Goal: Transaction & Acquisition: Purchase product/service

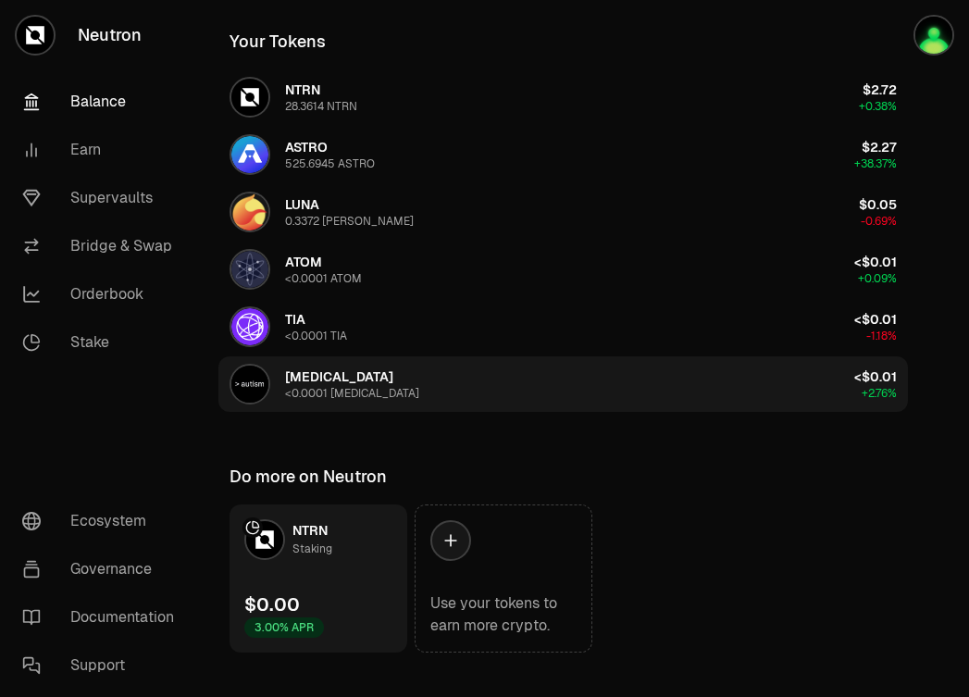
scroll to position [367, 0]
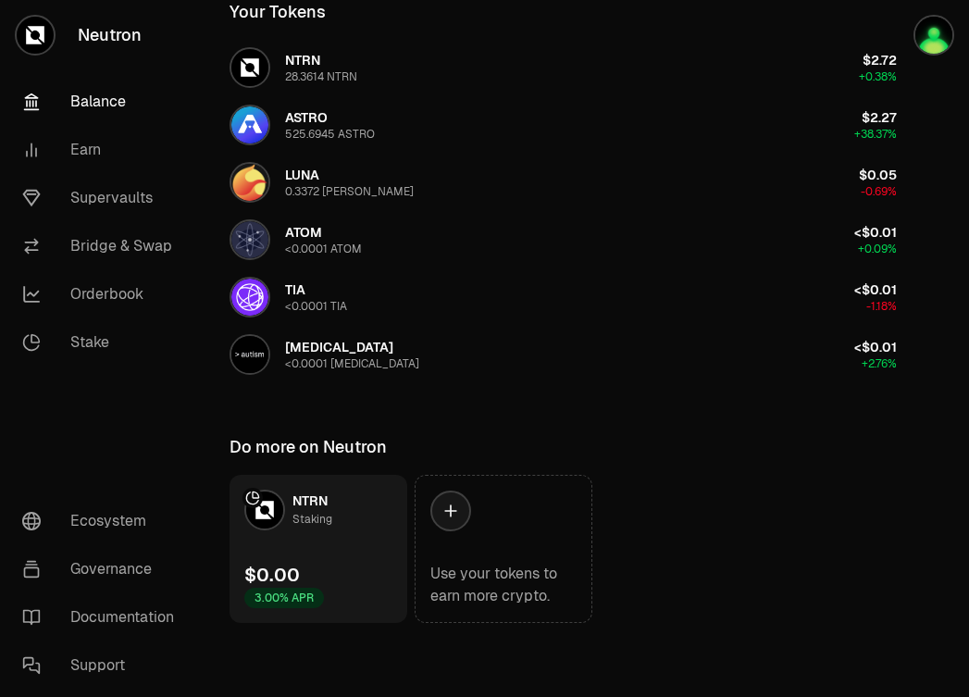
click at [351, 558] on link "NTRN Staking $0.00 3.00% APR" at bounding box center [318, 549] width 178 height 148
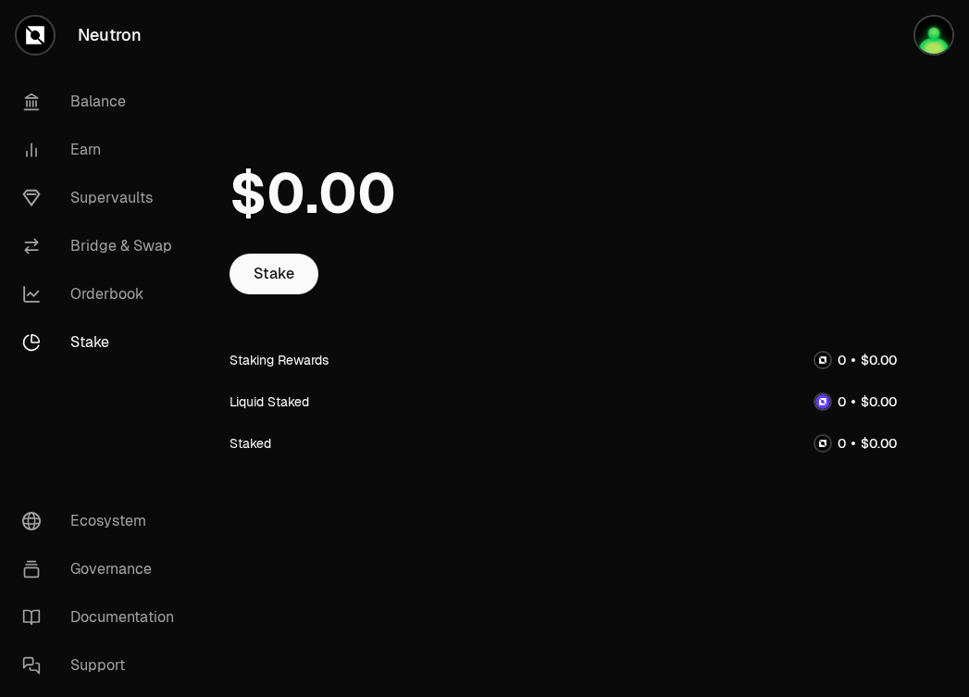
click at [281, 192] on span "0" at bounding box center [285, 193] width 39 height 69
click at [266, 284] on link "Stake" at bounding box center [273, 273] width 89 height 41
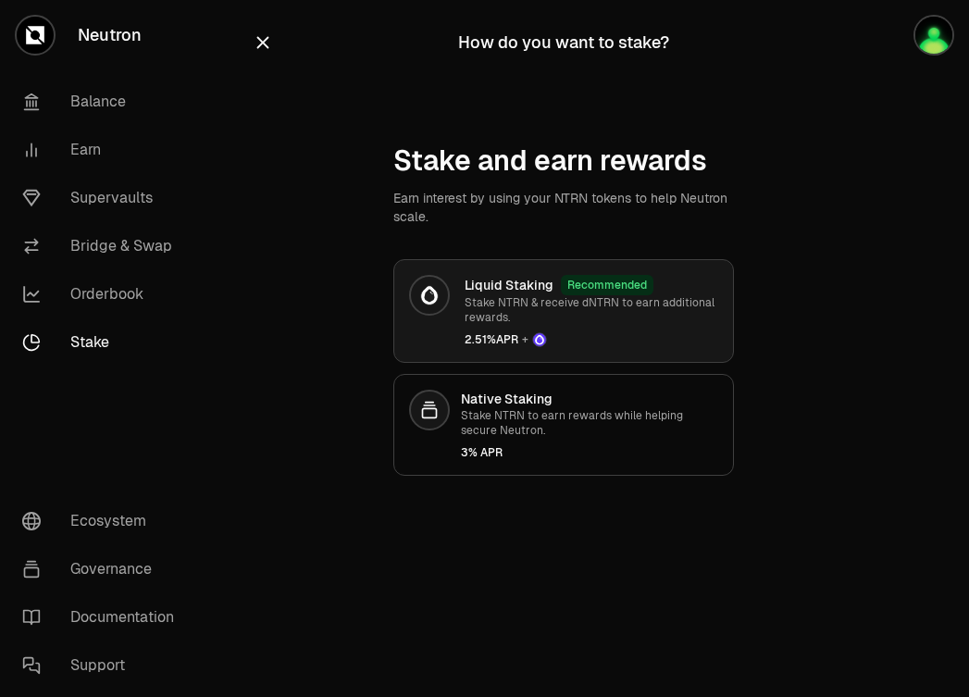
click at [569, 302] on p "Stake NTRN & receive dNTRN to earn additional rewards." at bounding box center [590, 310] width 253 height 30
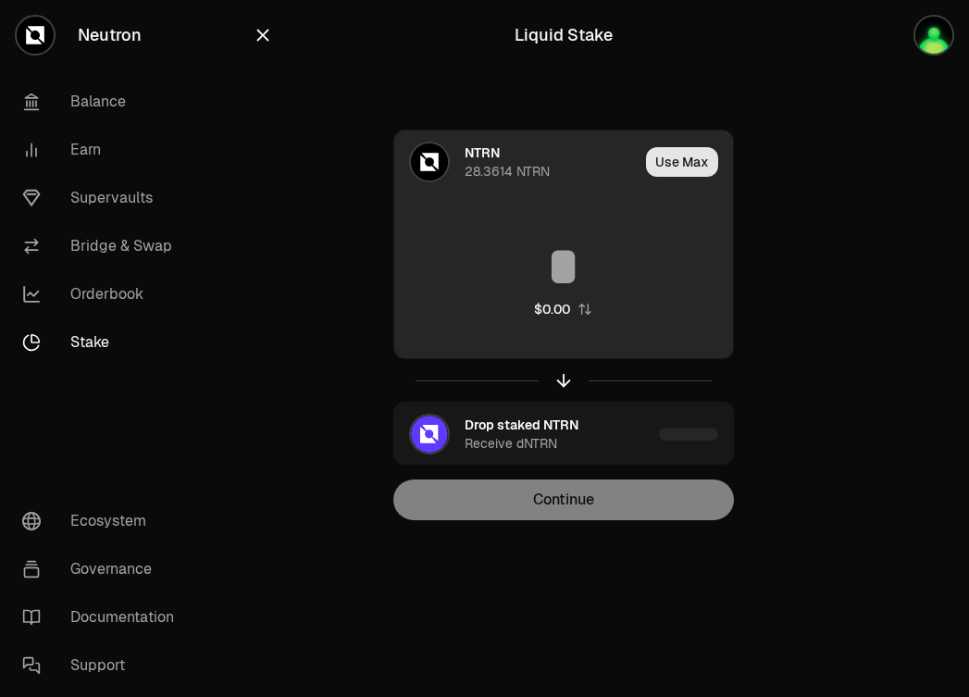
click at [674, 159] on button "Use Max" at bounding box center [682, 162] width 72 height 30
type input "*********"
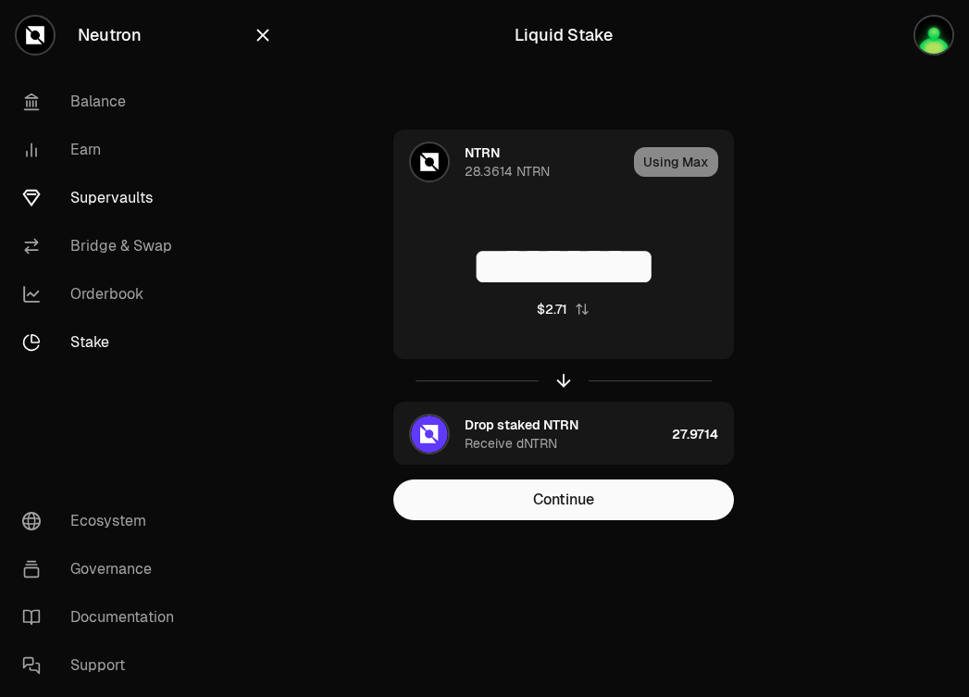
click at [105, 189] on link "Supervaults" at bounding box center [103, 198] width 192 height 48
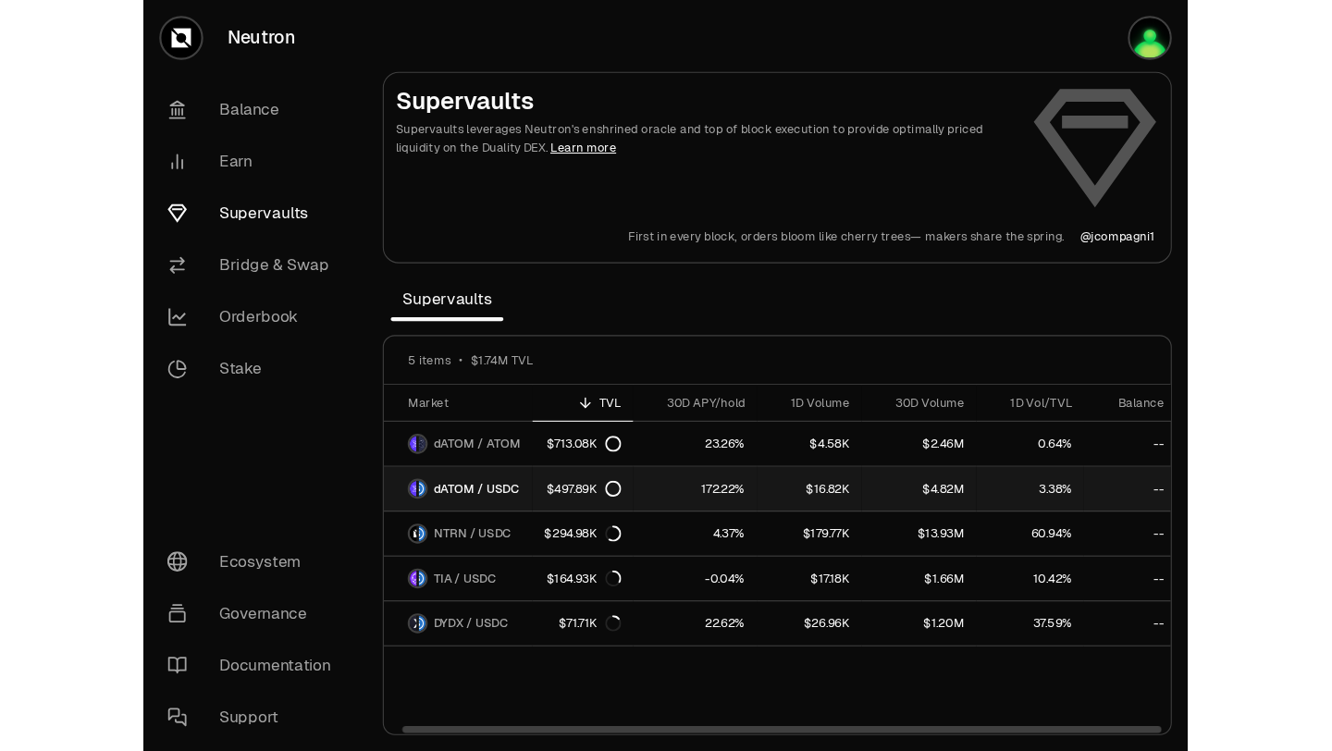
scroll to position [0, 9]
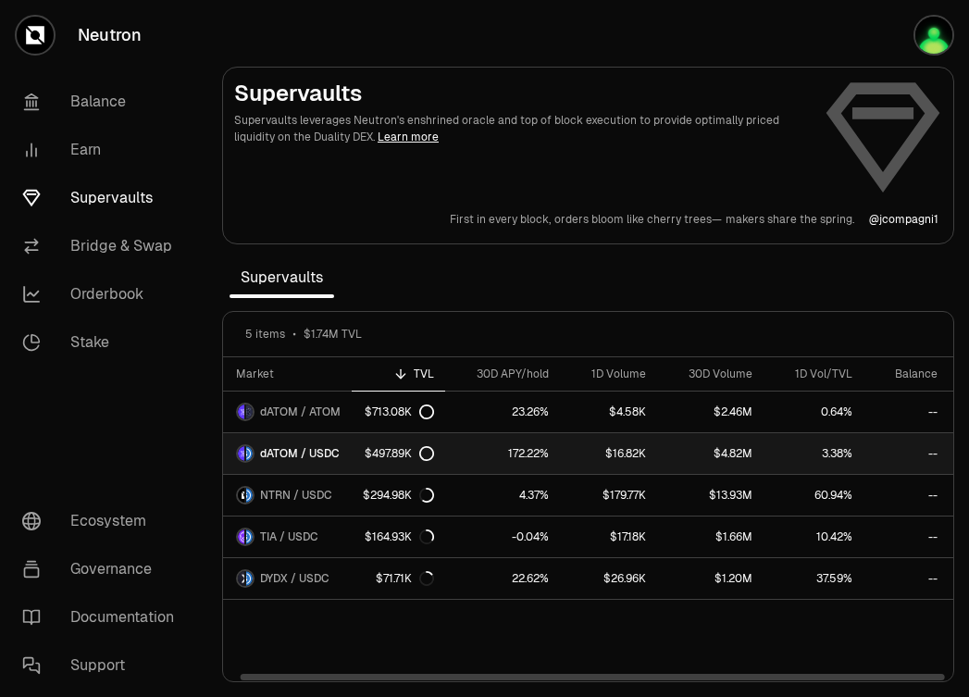
click at [476, 458] on link "172.22%" at bounding box center [502, 453] width 115 height 41
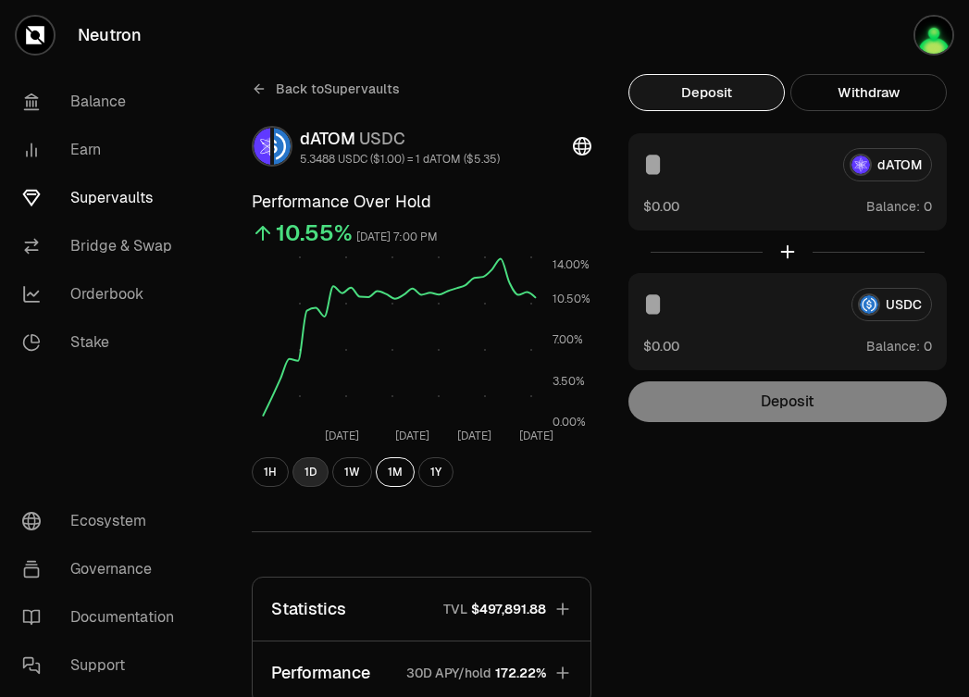
click at [306, 476] on button "1D" at bounding box center [310, 472] width 36 height 30
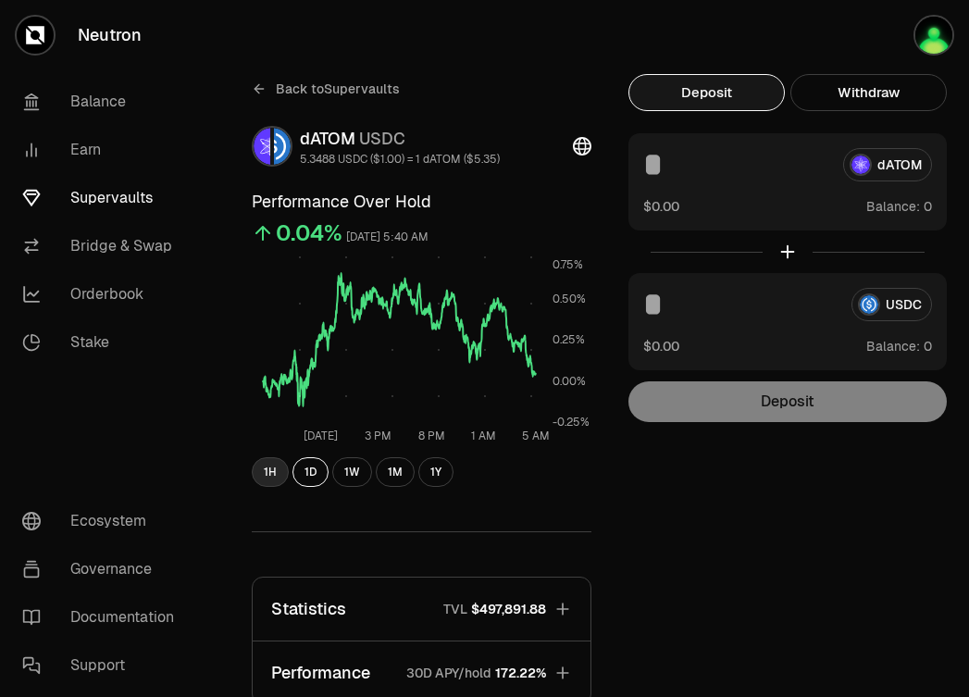
click at [286, 472] on button "1H" at bounding box center [270, 472] width 37 height 30
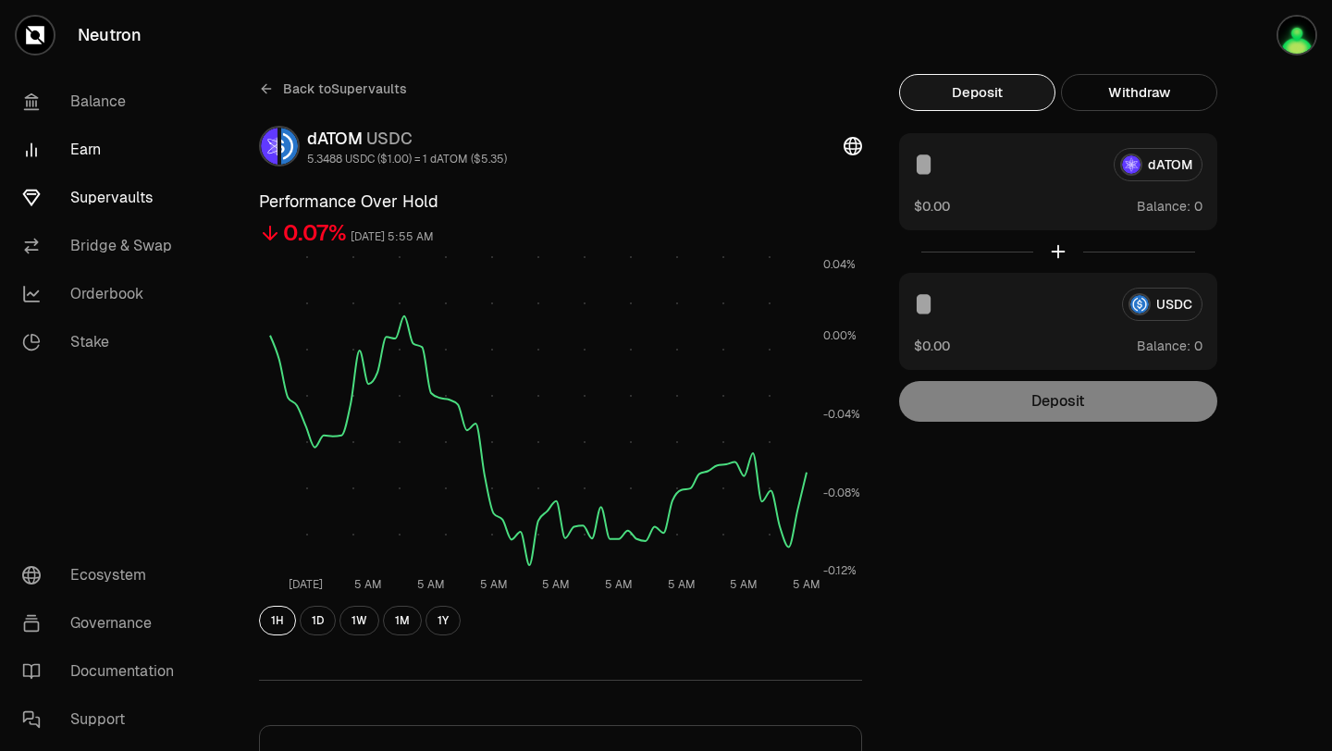
click at [80, 149] on link "Earn" at bounding box center [103, 150] width 192 height 48
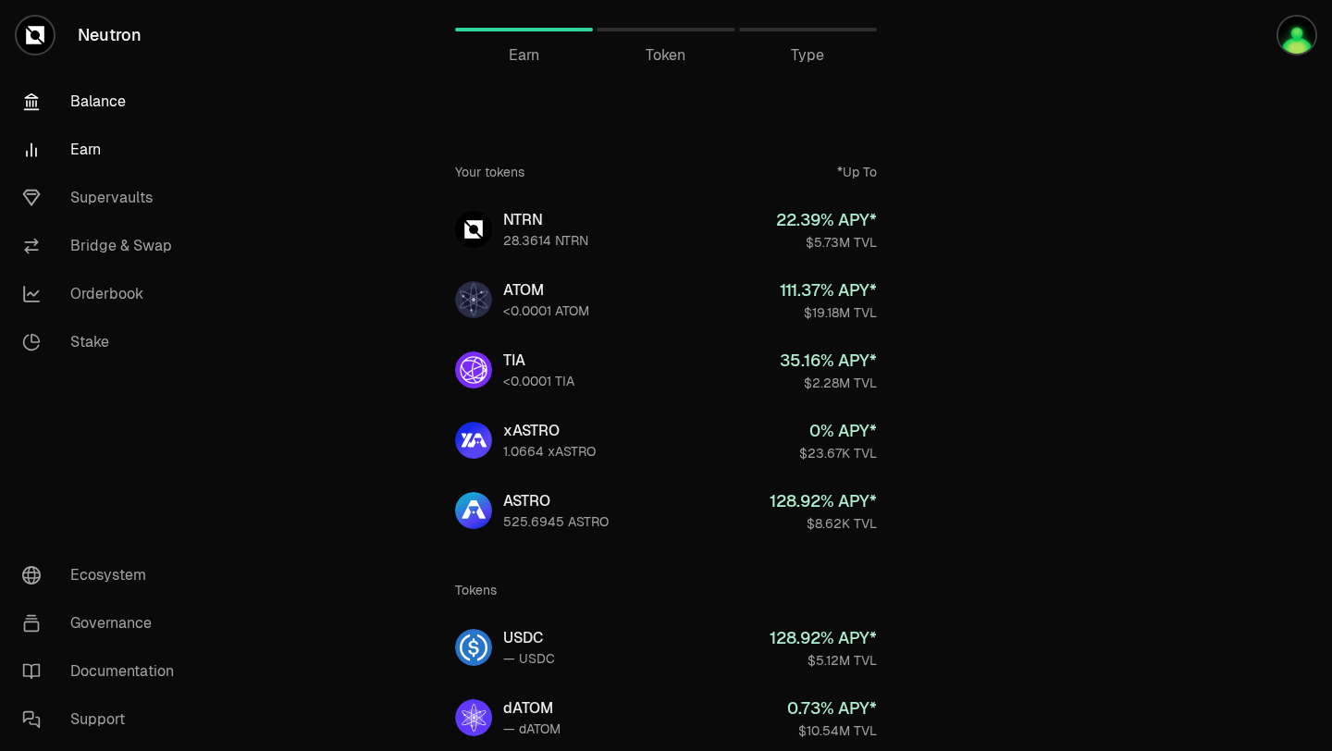
click at [92, 93] on link "Balance" at bounding box center [103, 102] width 192 height 48
